Goal: Task Accomplishment & Management: Use online tool/utility

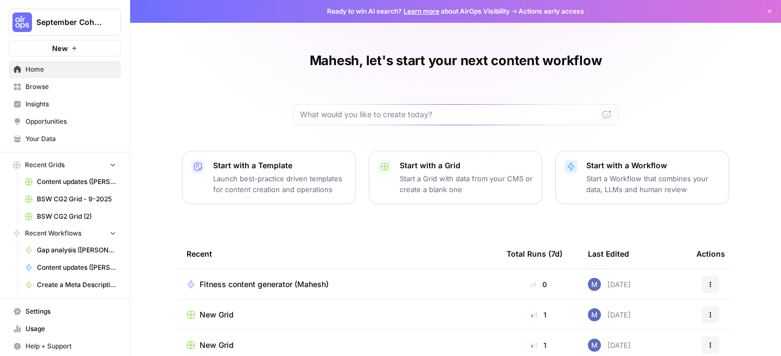
click at [51, 136] on span "Your Data" at bounding box center [70, 139] width 91 height 10
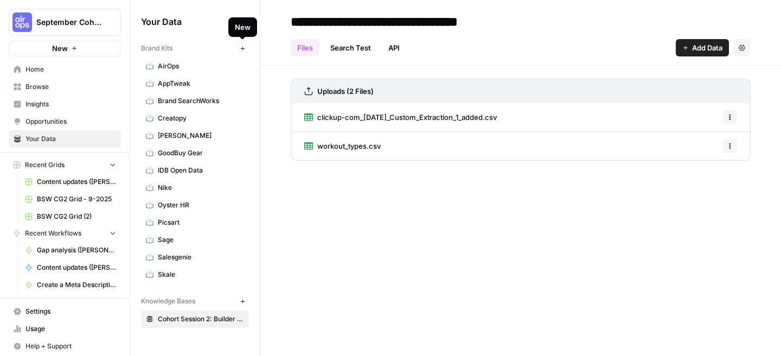
click at [241, 47] on icon "button" at bounding box center [243, 49] width 6 height 6
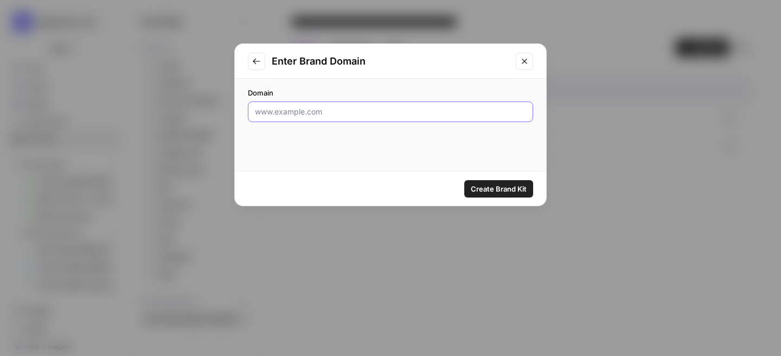
click at [306, 114] on input "Domain" at bounding box center [390, 111] width 271 height 11
type input "[DOMAIN_NAME]"
click at [480, 183] on span "Create Brand Kit" at bounding box center [499, 188] width 56 height 11
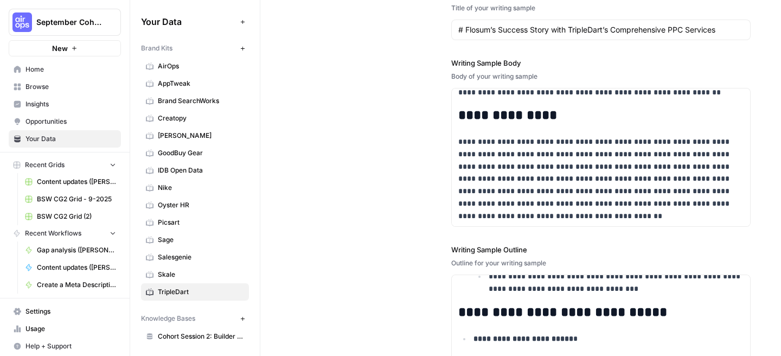
scroll to position [1213, 0]
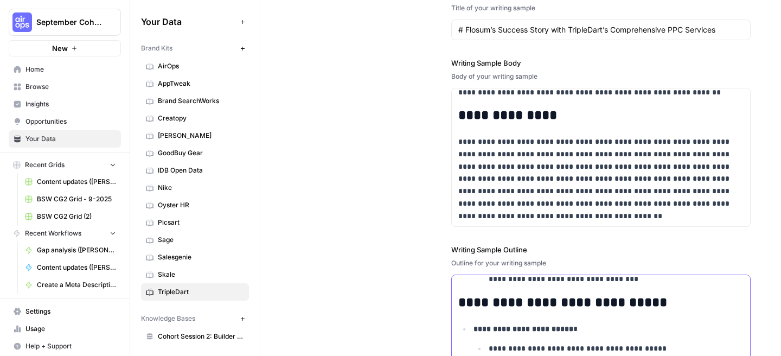
click at [639, 280] on p "**********" at bounding box center [615, 272] width 255 height 25
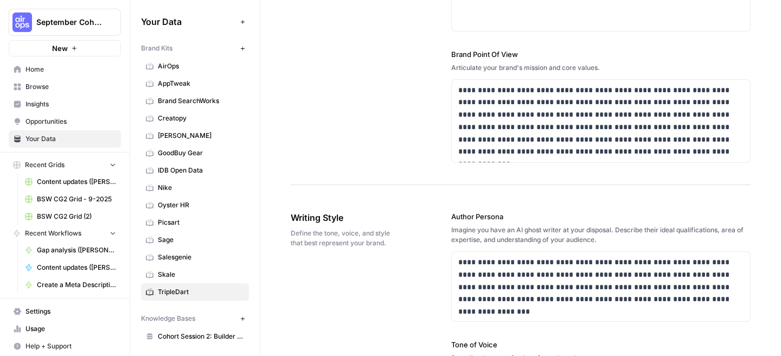
scroll to position [499, 0]
click at [708, 297] on p "**********" at bounding box center [600, 280] width 285 height 49
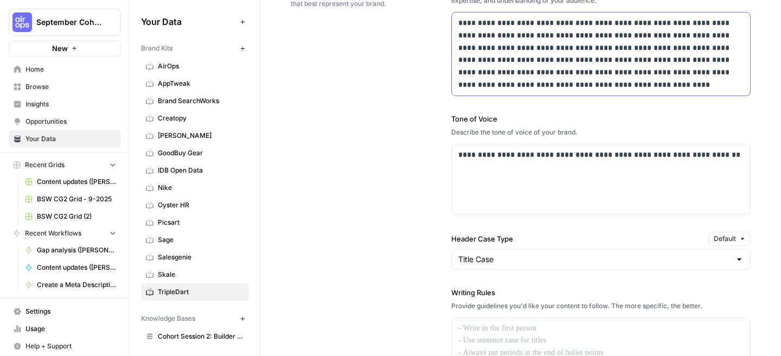
scroll to position [743, 0]
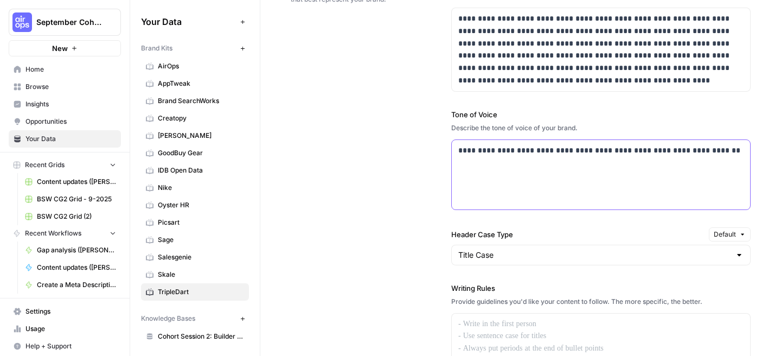
click at [570, 154] on p "**********" at bounding box center [600, 150] width 285 height 12
click at [531, 164] on p "**********" at bounding box center [600, 156] width 285 height 25
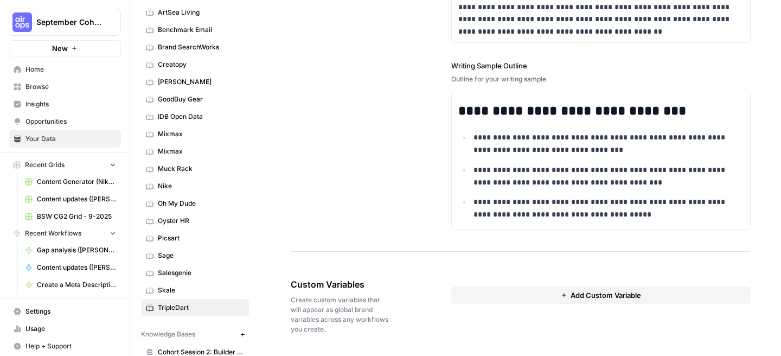
scroll to position [106, 0]
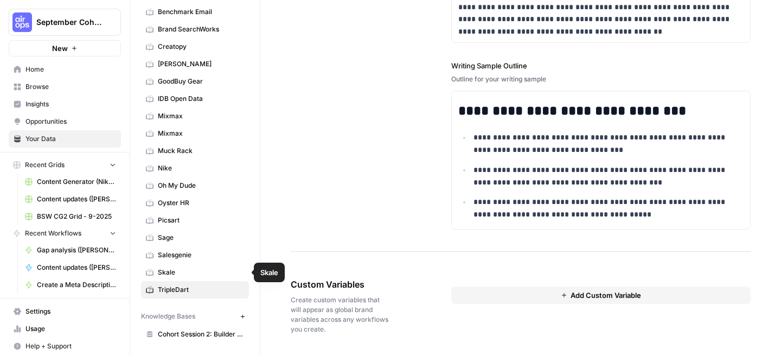
click at [168, 275] on span "Skale" at bounding box center [201, 272] width 86 height 10
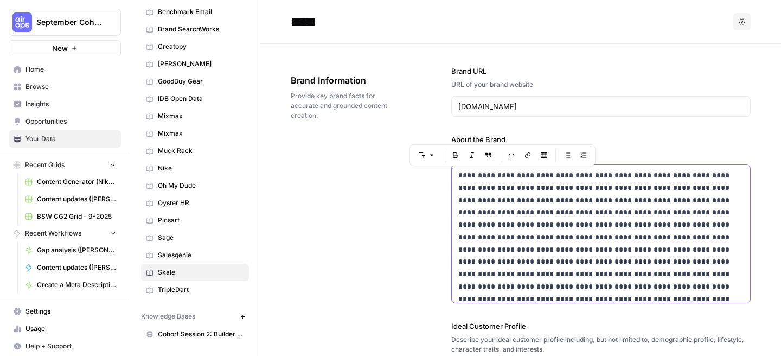
drag, startPoint x: 567, startPoint y: 296, endPoint x: 450, endPoint y: 166, distance: 174.6
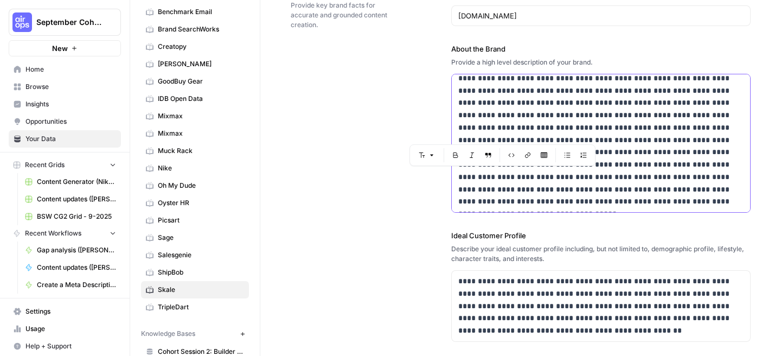
scroll to position [81, 0]
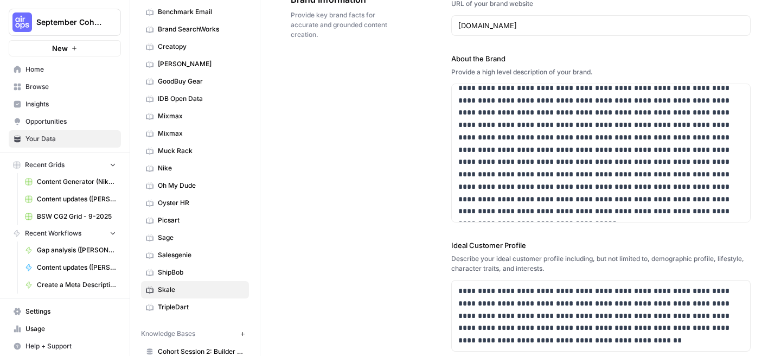
click at [396, 107] on div "**********" at bounding box center [521, 299] width 460 height 672
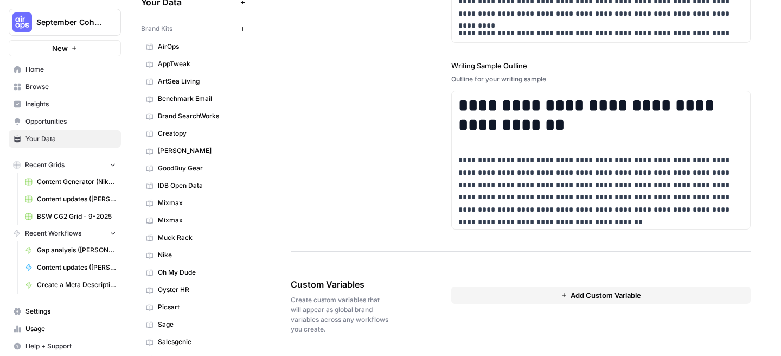
scroll to position [9, 0]
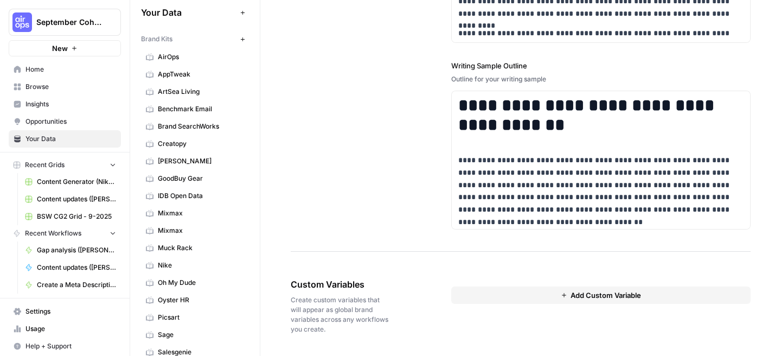
click at [74, 53] on button "New" at bounding box center [65, 48] width 112 height 16
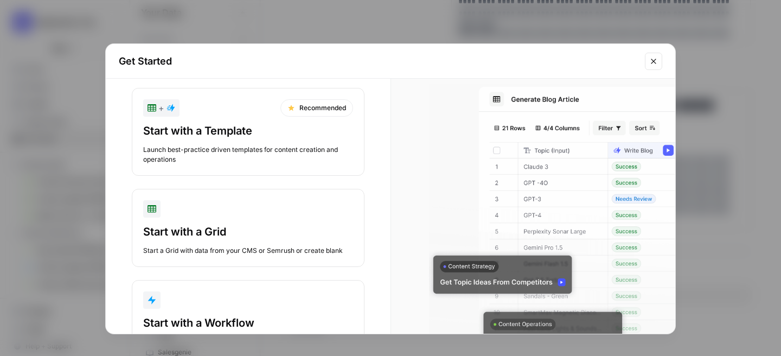
scroll to position [67, 0]
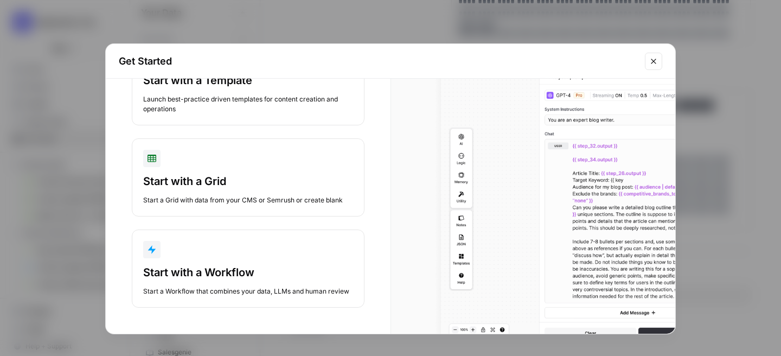
click at [253, 271] on div "Start with a Workflow" at bounding box center [248, 272] width 210 height 15
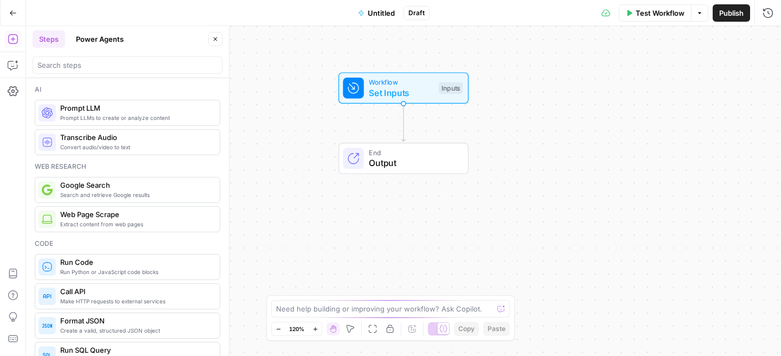
drag, startPoint x: 378, startPoint y: 193, endPoint x: 378, endPoint y: 125, distance: 67.8
click at [378, 125] on div "Workflow Set Inputs Inputs End Output" at bounding box center [403, 191] width 755 height 330
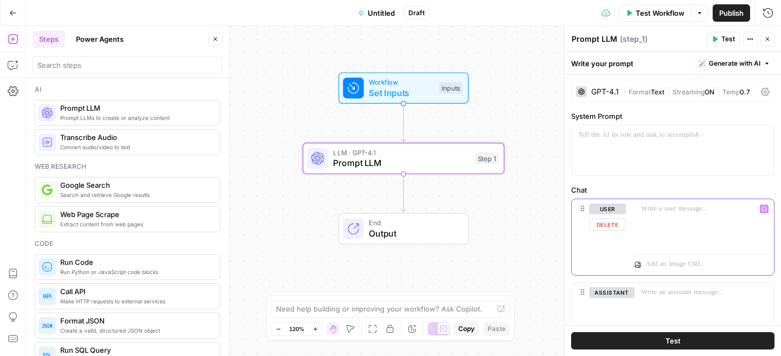
click at [647, 212] on p at bounding box center [704, 208] width 126 height 11
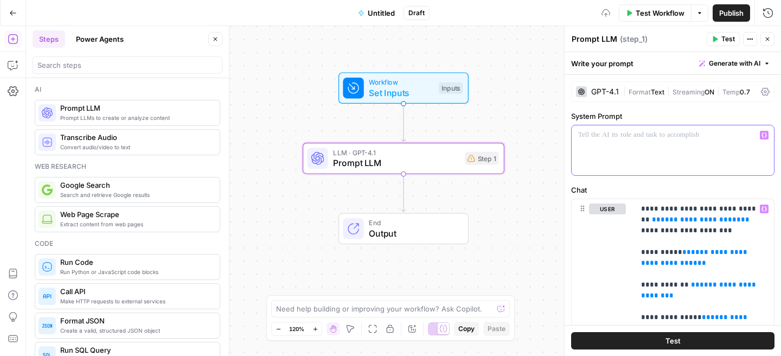
click at [591, 150] on div at bounding box center [672, 150] width 202 height 50
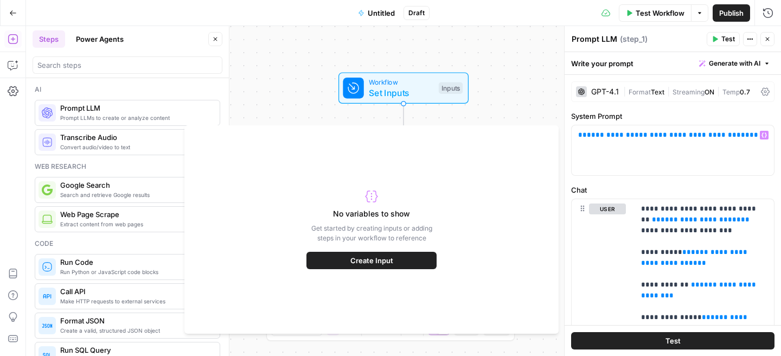
click at [388, 260] on span "Create Input" at bounding box center [371, 260] width 43 height 11
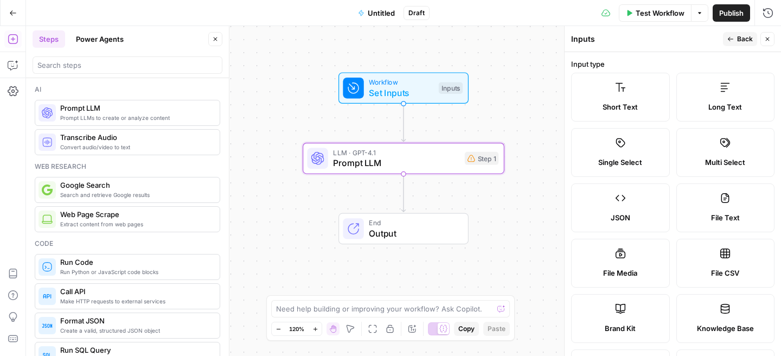
click at [590, 90] on label "Short Text" at bounding box center [620, 97] width 99 height 49
click at [414, 174] on div "Workflow Set Inputs Inputs LLM · GPT-4.1 Prompt LLM Step 1 End Output" at bounding box center [403, 191] width 755 height 330
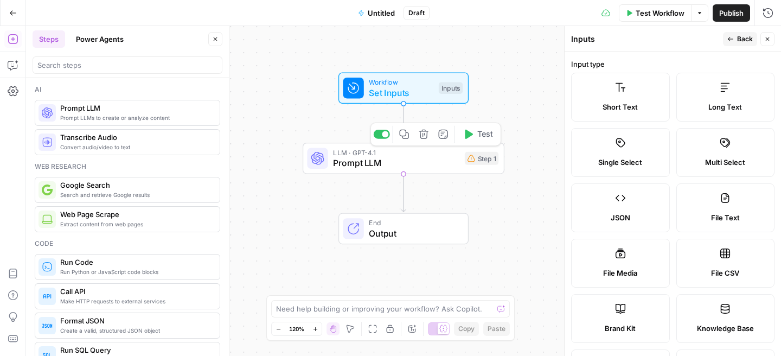
click at [414, 169] on div "LLM · GPT-4.1 Prompt LLM Step 1 Copy step Delete step Add Note Test" at bounding box center [403, 158] width 202 height 31
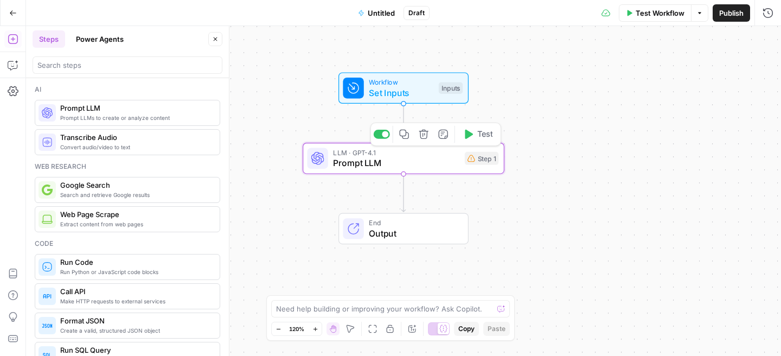
type textarea "Prompt LLM"
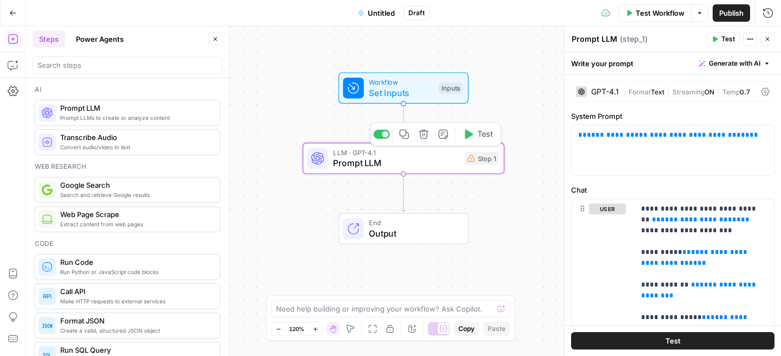
click at [414, 169] on div "LLM · GPT-4.1 Prompt LLM Step 1 Copy step Delete step Add Note Test" at bounding box center [403, 158] width 202 height 31
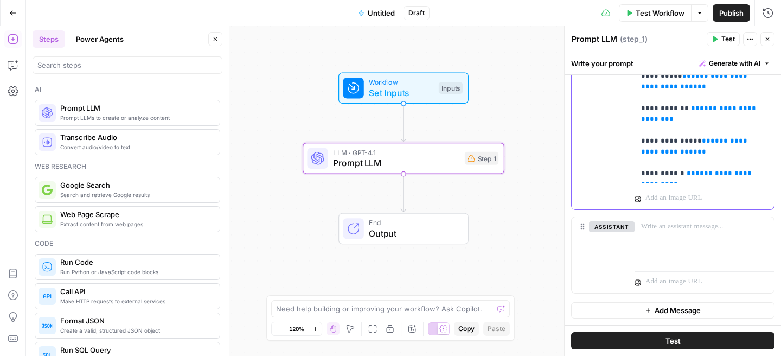
click at [751, 174] on span "**********" at bounding box center [697, 179] width 113 height 18
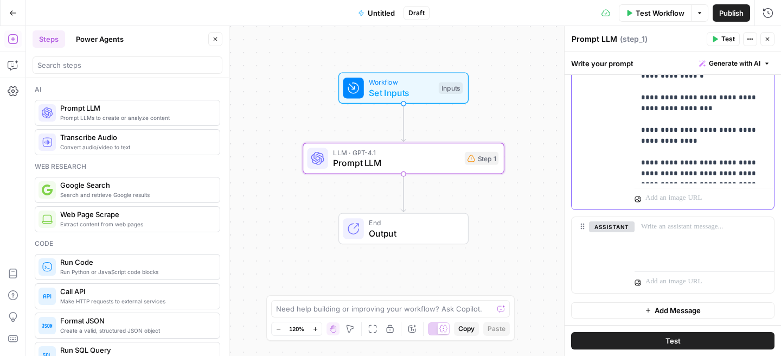
scroll to position [0, 0]
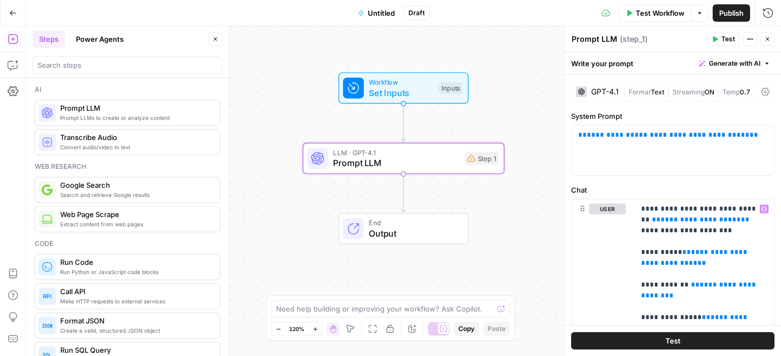
click at [722, 40] on span "Test" at bounding box center [728, 39] width 14 height 10
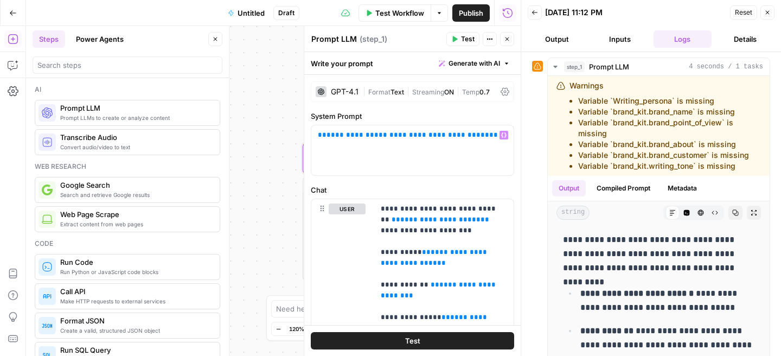
click at [276, 140] on div "**********" at bounding box center [273, 191] width 494 height 330
click at [510, 36] on icon "button" at bounding box center [507, 39] width 7 height 7
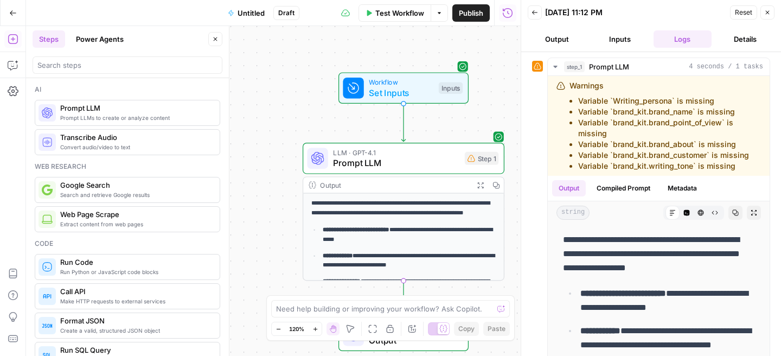
click at [417, 99] on span "Set Inputs" at bounding box center [401, 92] width 65 height 13
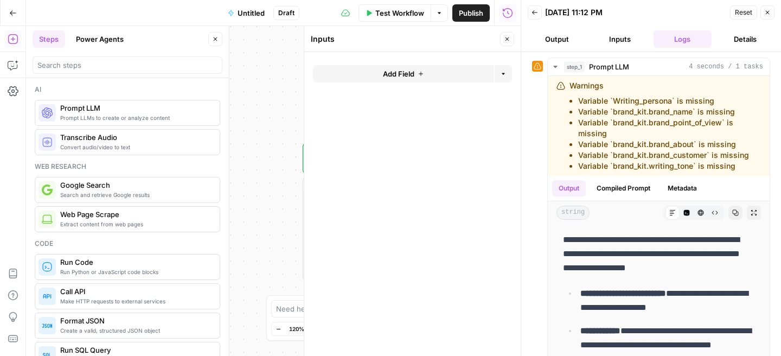
click at [406, 74] on span "Add Field" at bounding box center [398, 73] width 31 height 11
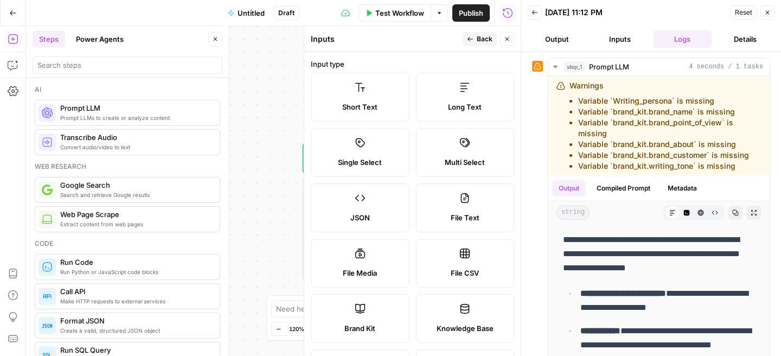
click at [359, 320] on label "Brand Kit" at bounding box center [360, 318] width 99 height 49
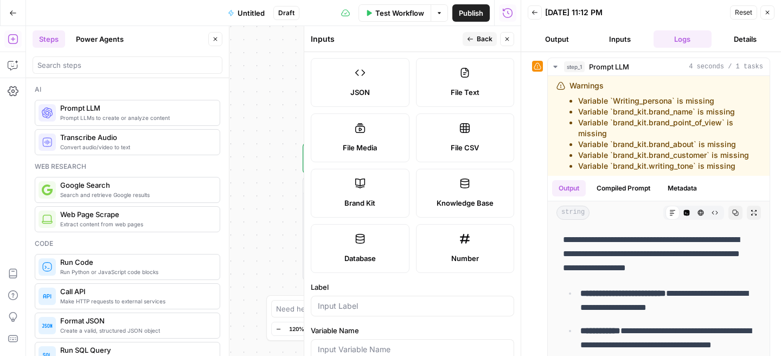
scroll to position [240, 0]
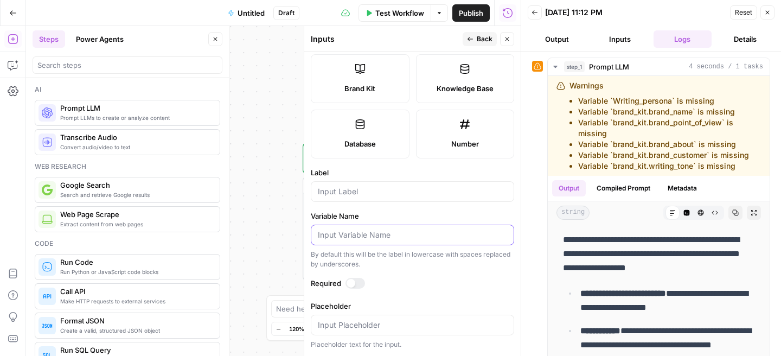
click at [385, 237] on input "Variable Name" at bounding box center [412, 234] width 189 height 11
click at [343, 90] on div "Brand Kit" at bounding box center [360, 88] width 80 height 11
click at [352, 194] on input "Label" at bounding box center [412, 191] width 189 height 11
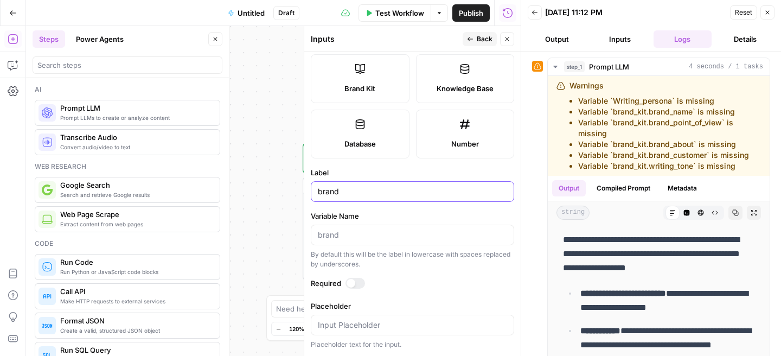
type input "brand"
click at [505, 40] on icon "button" at bounding box center [507, 39] width 4 height 4
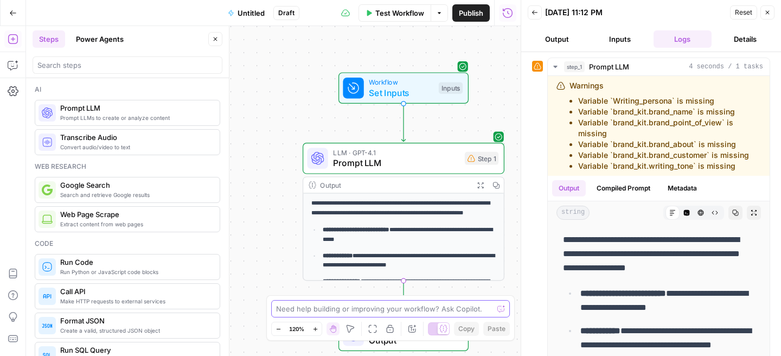
click at [376, 312] on textarea at bounding box center [384, 308] width 217 height 11
type textarea "Add input variables from TripleDart brandkit to inputs"
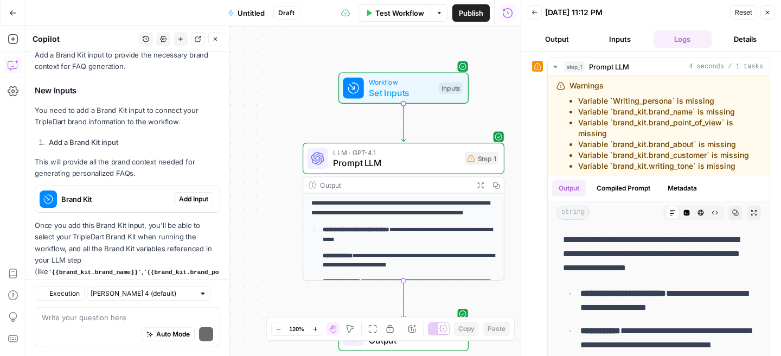
scroll to position [241, 0]
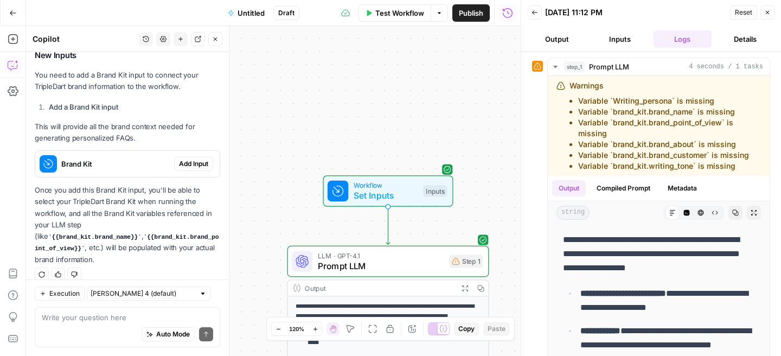
click at [190, 164] on span "Add Input" at bounding box center [193, 164] width 29 height 10
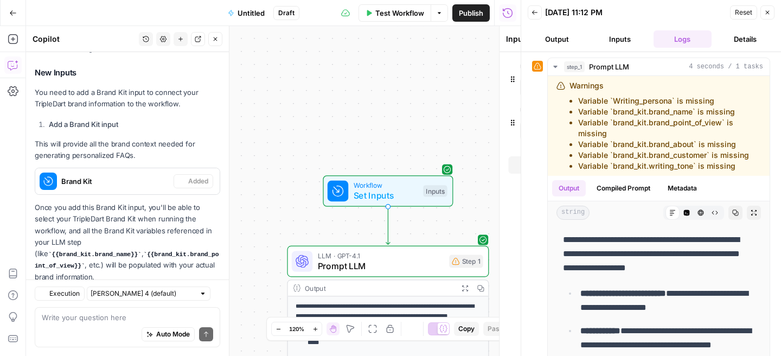
scroll to position [259, 0]
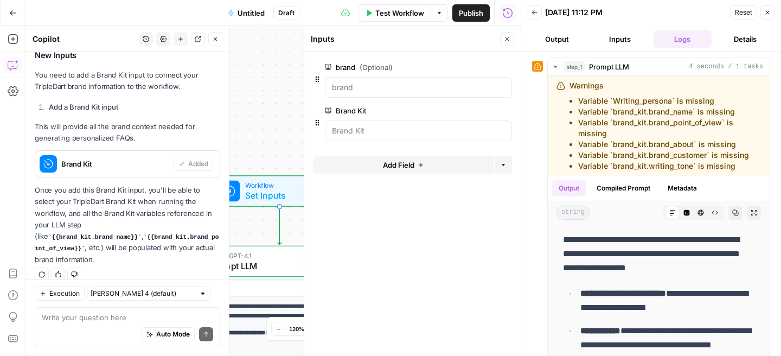
click at [415, 165] on button "Add Field" at bounding box center [403, 164] width 181 height 17
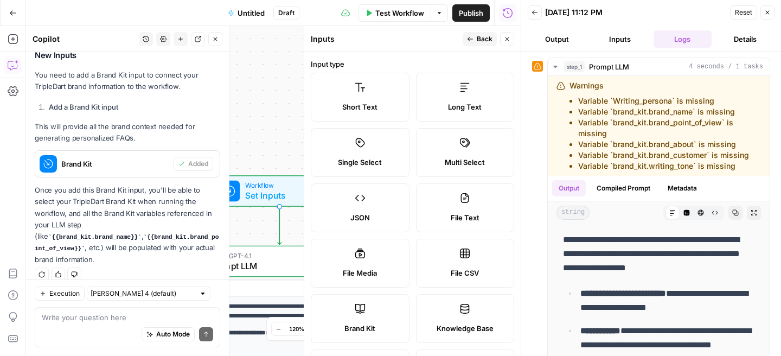
scroll to position [4, 0]
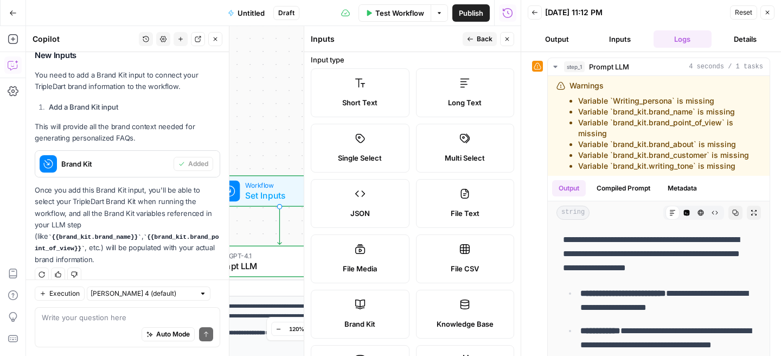
click at [356, 110] on label "Short Text" at bounding box center [360, 92] width 99 height 49
click at [504, 36] on icon "button" at bounding box center [507, 39] width 7 height 7
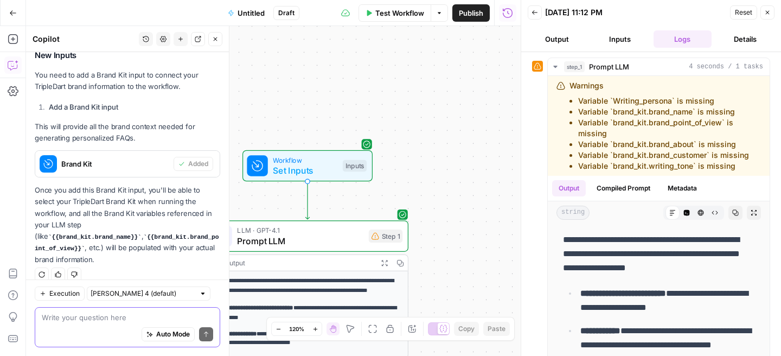
click at [121, 319] on textarea at bounding box center [127, 317] width 171 height 11
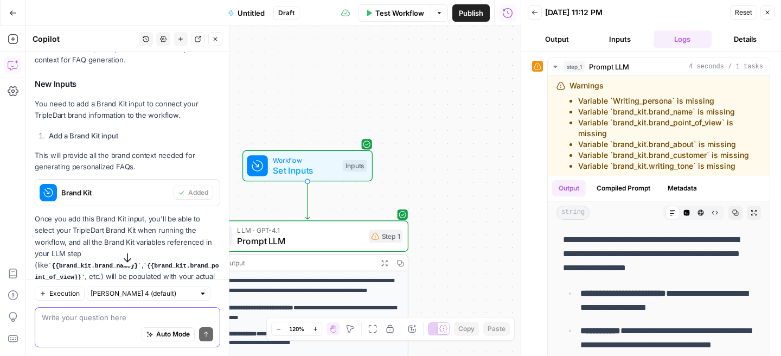
scroll to position [228, 0]
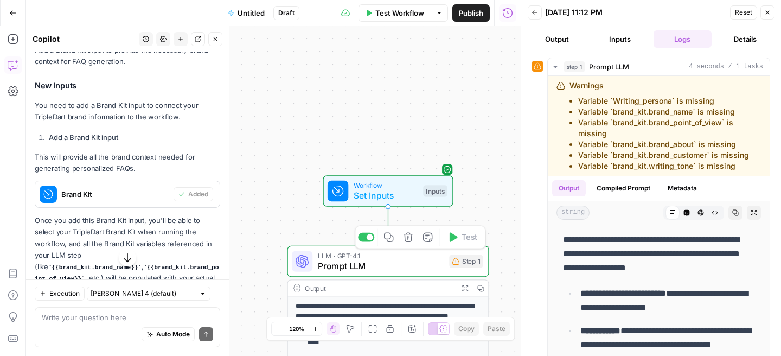
click at [403, 266] on span "Prompt LLM" at bounding box center [381, 265] width 126 height 13
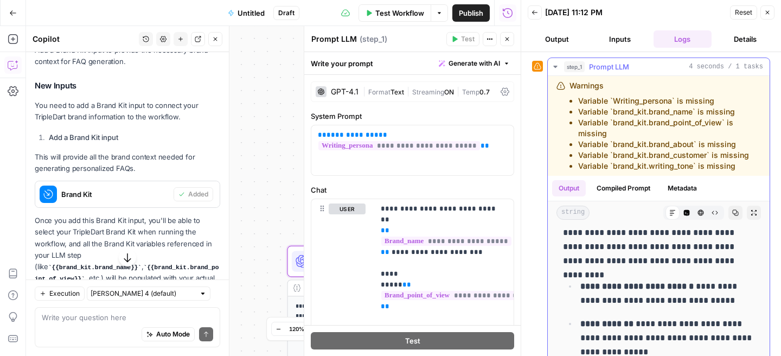
scroll to position [6, 0]
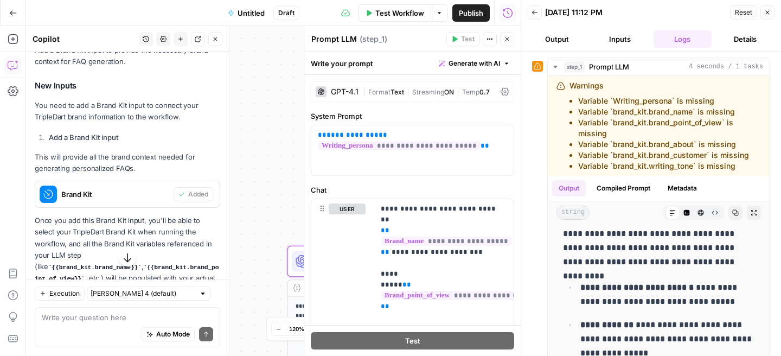
click at [744, 15] on span "Reset" at bounding box center [743, 13] width 17 height 10
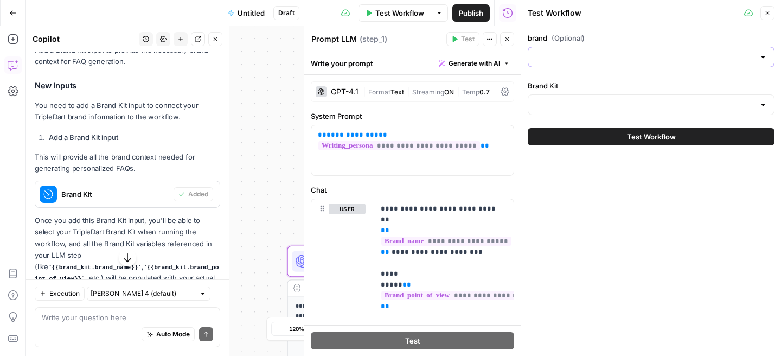
click at [626, 57] on input "brand (Optional)" at bounding box center [645, 56] width 220 height 11
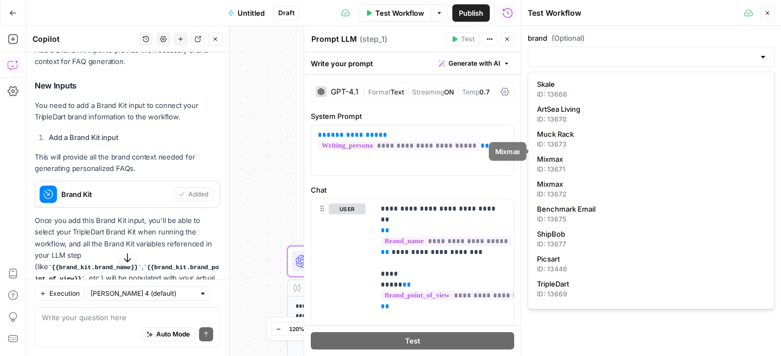
scroll to position [17, 0]
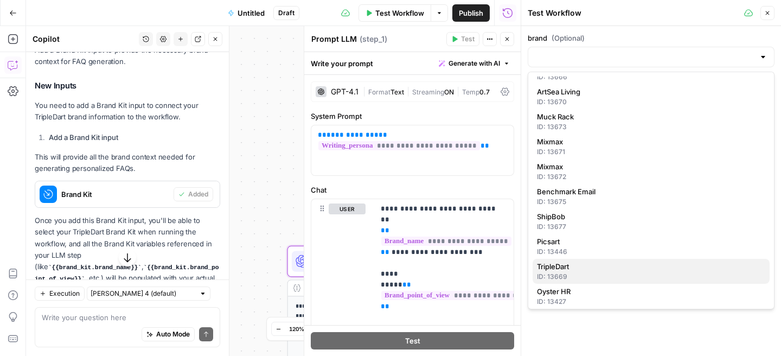
click at [591, 267] on span "TripleDart" at bounding box center [649, 266] width 224 height 11
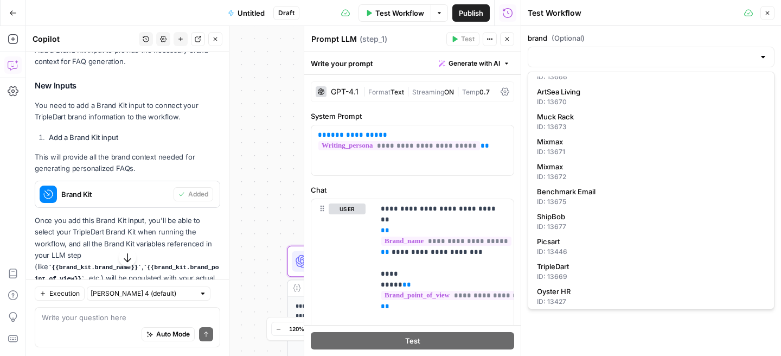
type input "TripleDart"
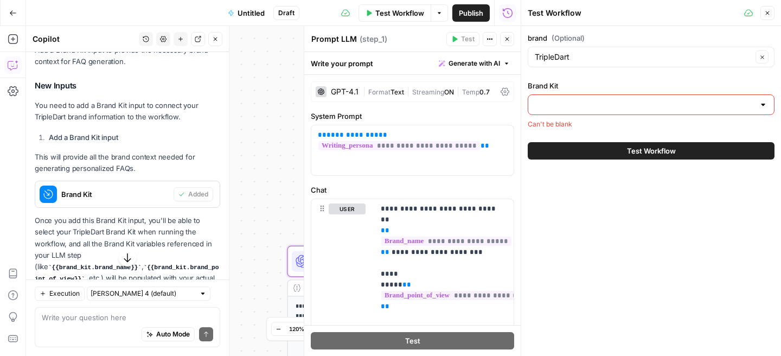
click at [583, 111] on div at bounding box center [650, 104] width 247 height 21
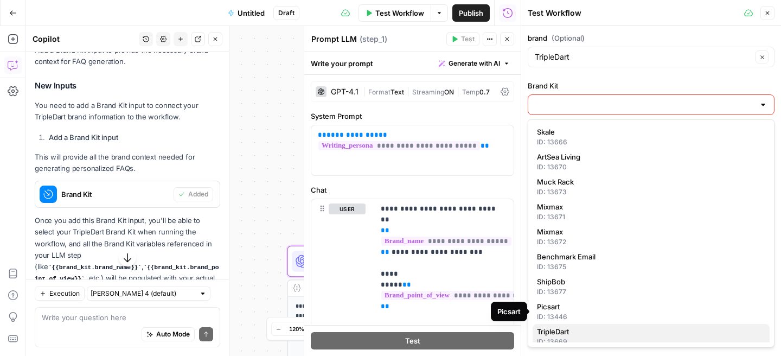
click at [608, 329] on span "TripleDart" at bounding box center [649, 331] width 224 height 11
type input "TripleDart"
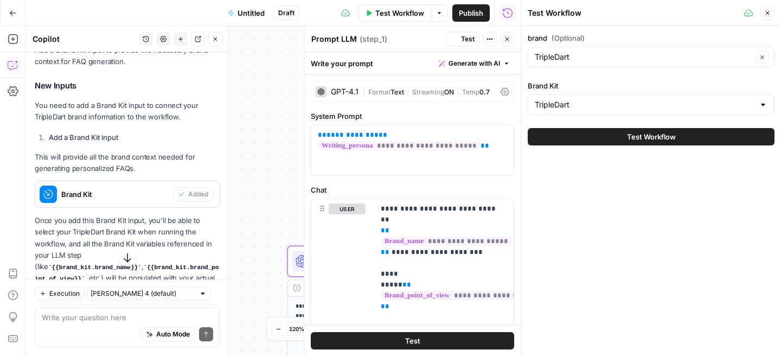
click at [624, 134] on button "Test Workflow" at bounding box center [650, 136] width 247 height 17
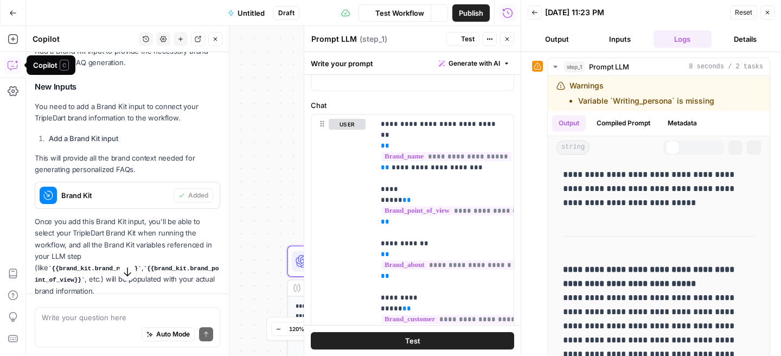
scroll to position [259, 0]
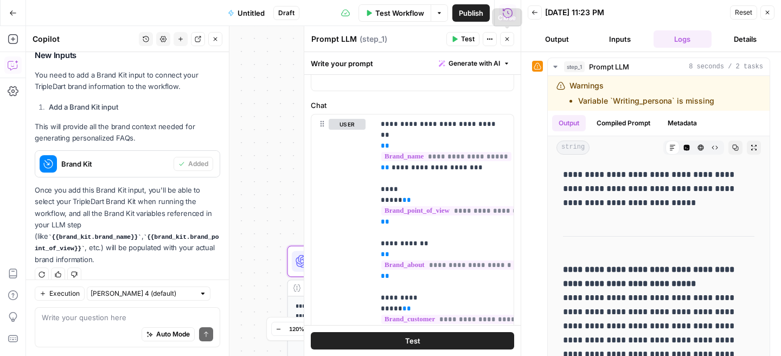
click at [506, 40] on icon "button" at bounding box center [507, 39] width 4 height 4
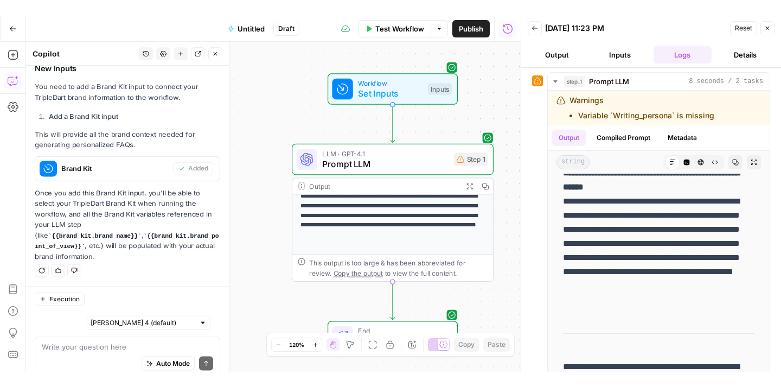
scroll to position [928, 0]
